Goal: Task Accomplishment & Management: Manage account settings

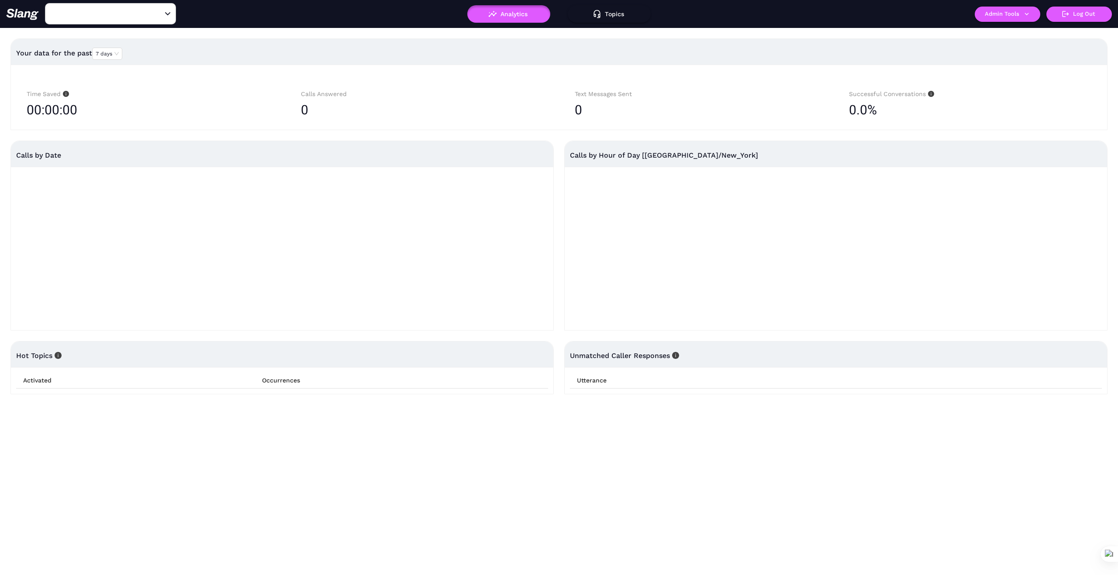
type input "1776"
drag, startPoint x: 159, startPoint y: 12, endPoint x: 135, endPoint y: 10, distance: 25.0
click at [156, 12] on icon "Clear" at bounding box center [157, 14] width 9 height 9
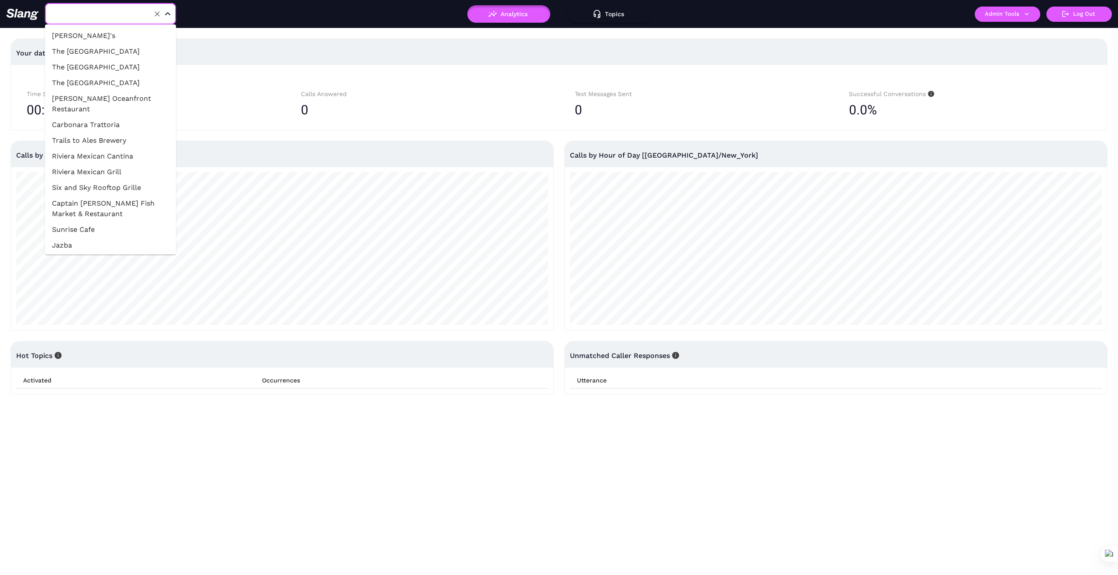
click at [131, 8] on input "text" at bounding box center [97, 14] width 96 height 14
type input "1776"
drag, startPoint x: 157, startPoint y: 13, endPoint x: 136, endPoint y: 10, distance: 21.1
click at [155, 13] on icon "Clear" at bounding box center [157, 14] width 9 height 9
click at [132, 10] on input "text" at bounding box center [97, 14] width 96 height 14
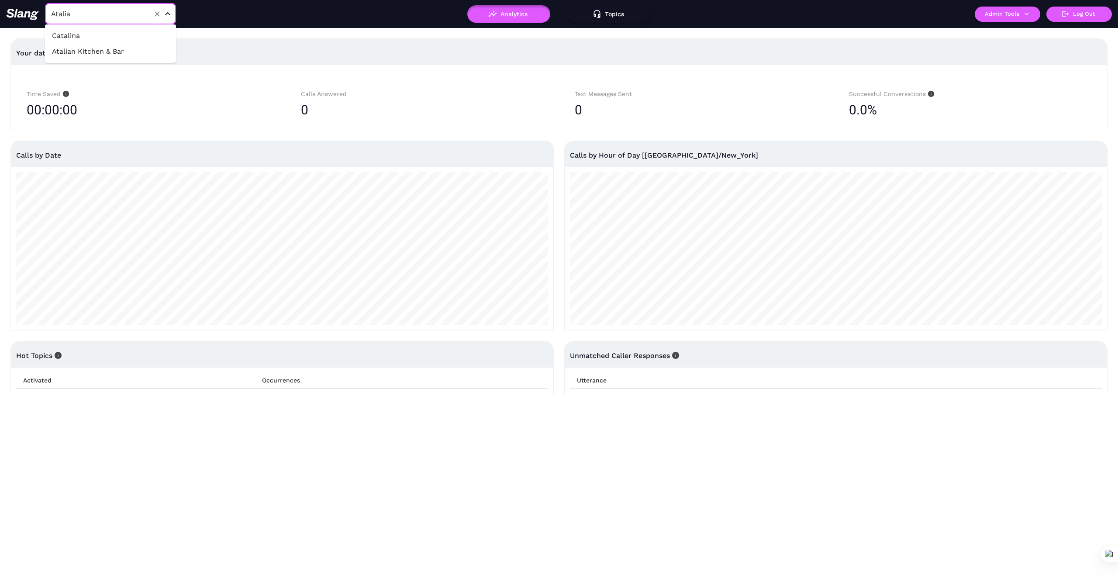
type input "Atalian"
click at [140, 30] on li "Atalian Kitchen & Bar" at bounding box center [110, 36] width 131 height 16
type input "Atalian Kitchen & Bar"
click at [1026, 14] on icon "button" at bounding box center [1027, 14] width 4 height 3
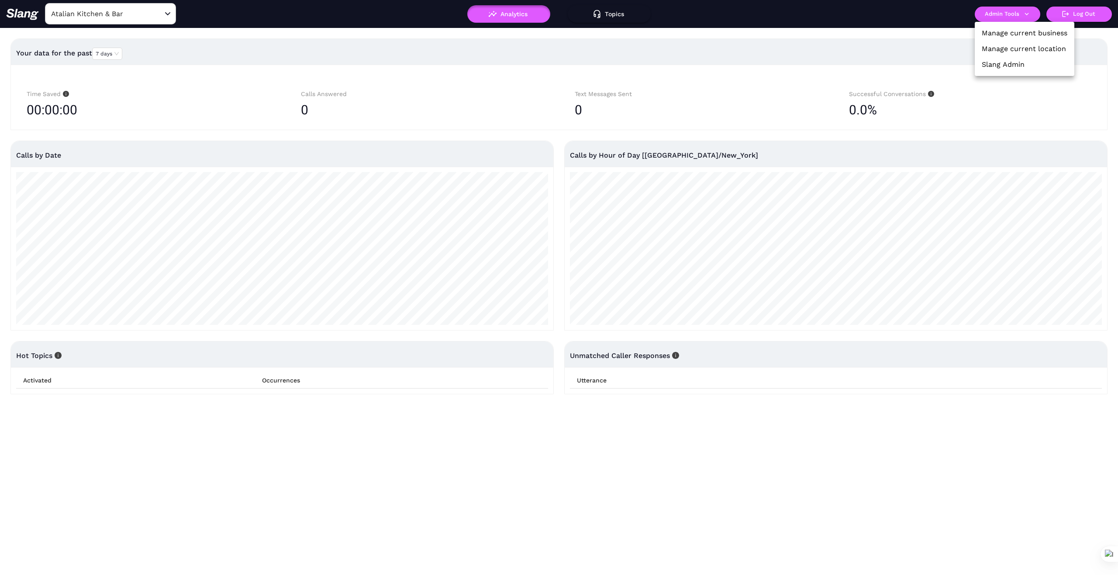
click at [1041, 33] on link "Manage current business" at bounding box center [1025, 33] width 86 height 10
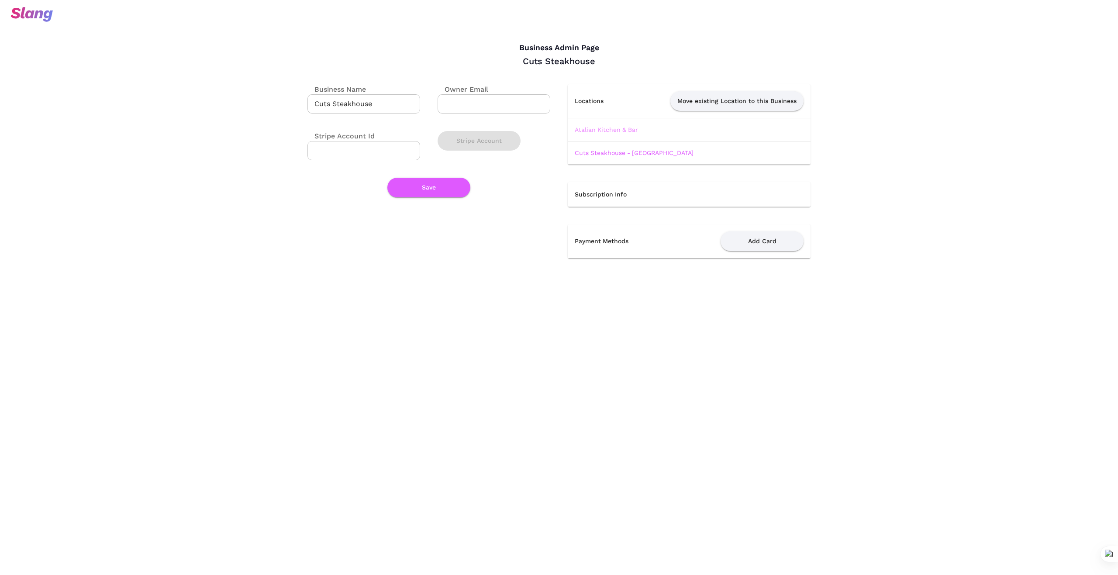
click at [614, 131] on link "Atalian Kitchen & Bar" at bounding box center [606, 129] width 63 height 7
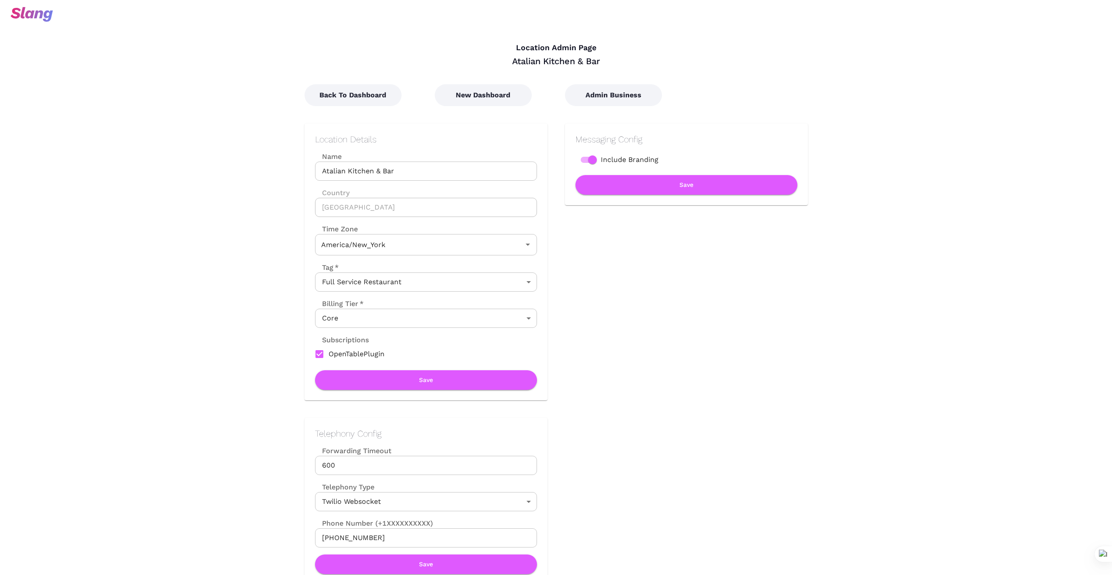
type input "Eastern Time"
click at [488, 95] on button "New Dashboard" at bounding box center [483, 95] width 97 height 22
